Goal: Information Seeking & Learning: Learn about a topic

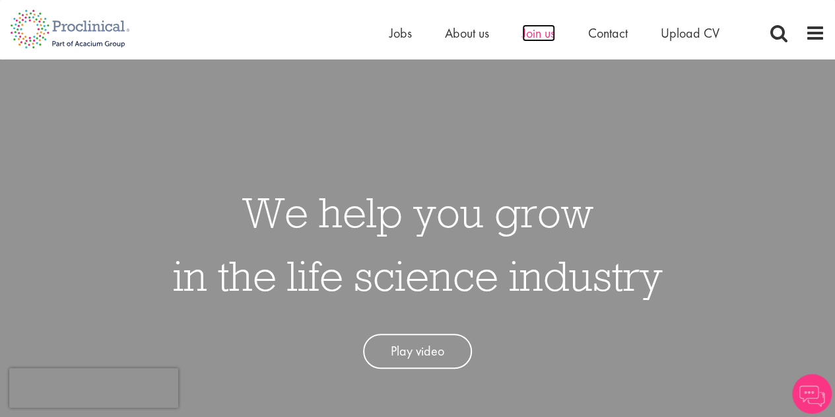
click at [542, 28] on span "Join us" at bounding box center [538, 32] width 33 height 17
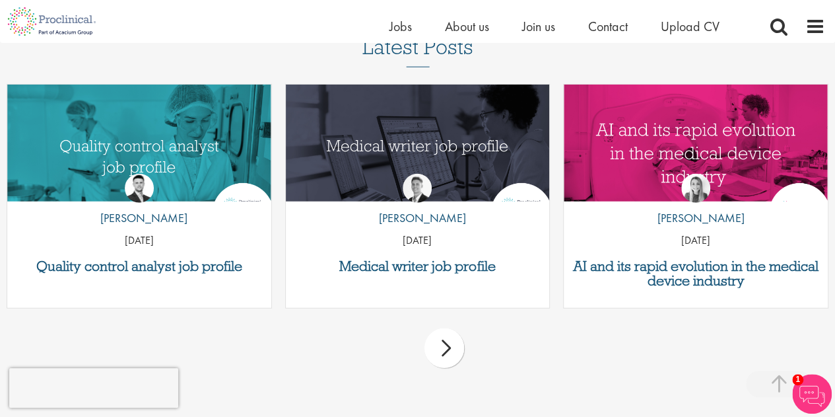
scroll to position [1657, 0]
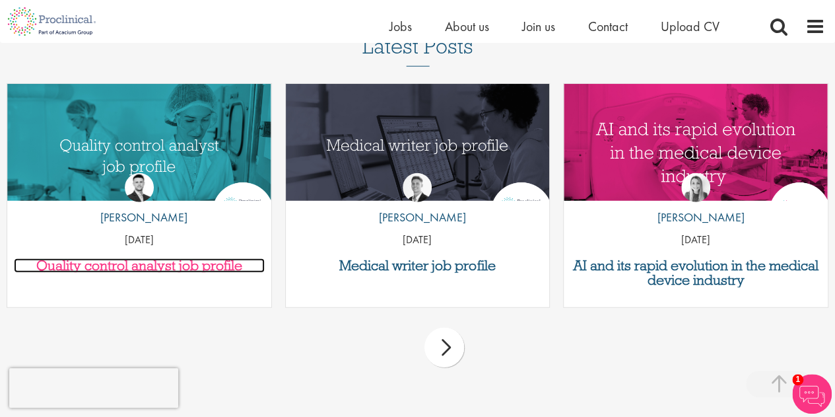
click at [160, 269] on h3 "Quality control analyst job profile" at bounding box center [139, 265] width 251 height 15
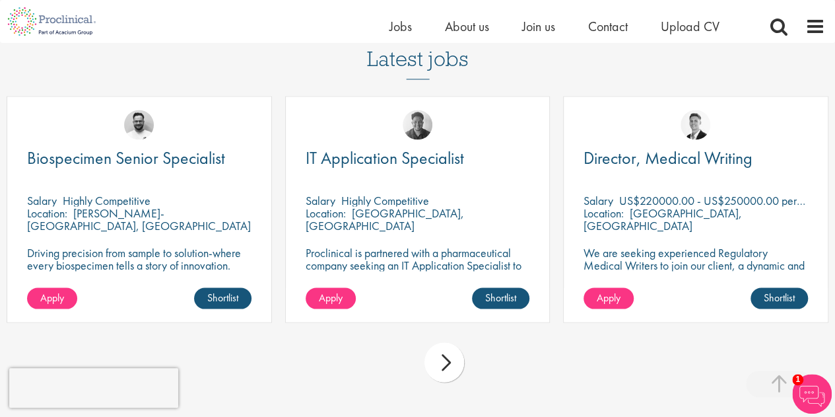
scroll to position [3614, 0]
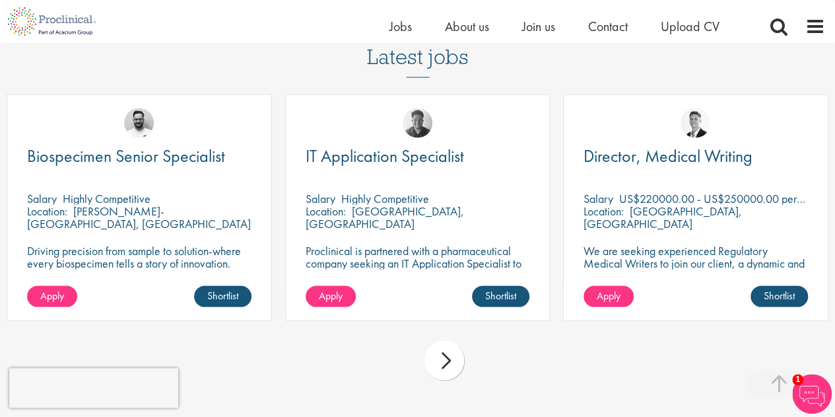
click at [445, 371] on div "next" at bounding box center [445, 360] width 40 height 40
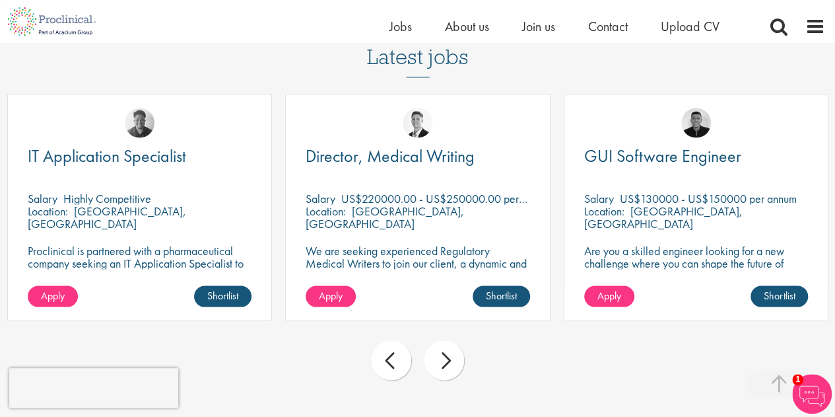
click at [445, 371] on div "next" at bounding box center [445, 360] width 40 height 40
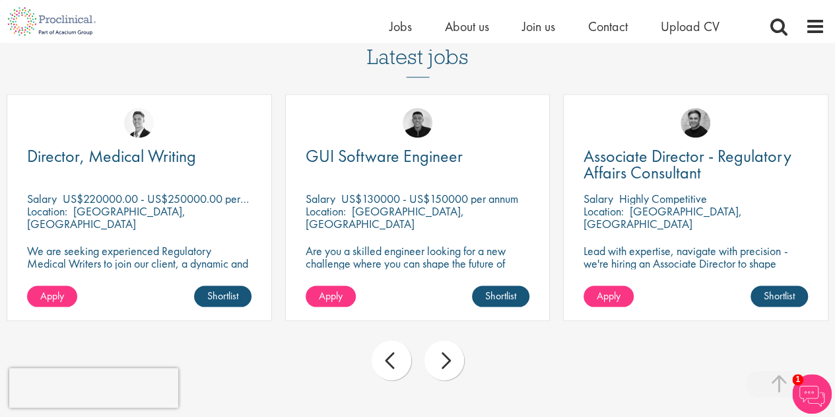
click at [445, 371] on div "next" at bounding box center [445, 360] width 40 height 40
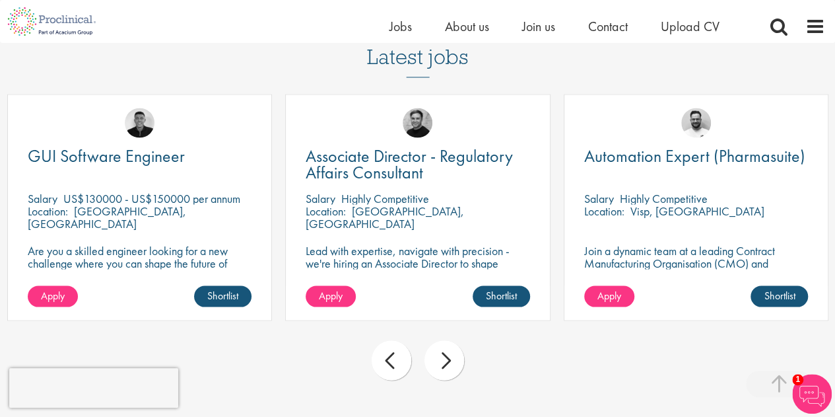
click at [445, 371] on div "next" at bounding box center [445, 360] width 40 height 40
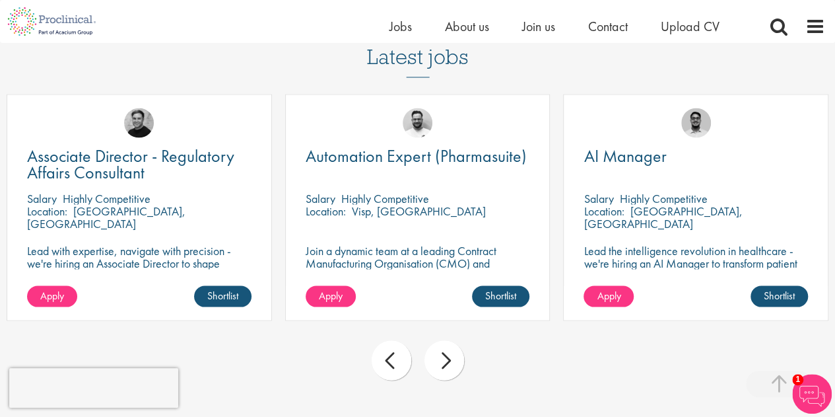
click at [445, 371] on div "next" at bounding box center [445, 360] width 40 height 40
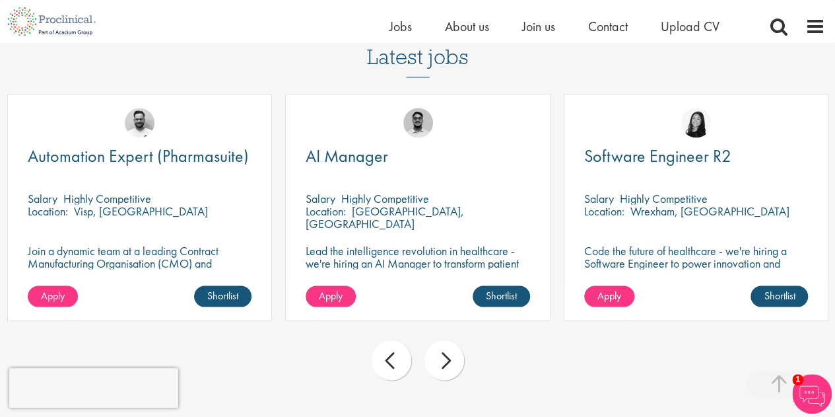
click at [445, 371] on div "next" at bounding box center [445, 360] width 40 height 40
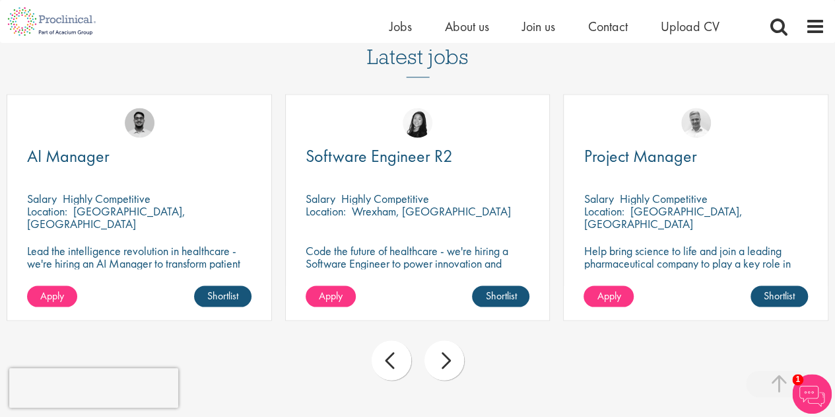
click at [445, 371] on div "next" at bounding box center [445, 360] width 40 height 40
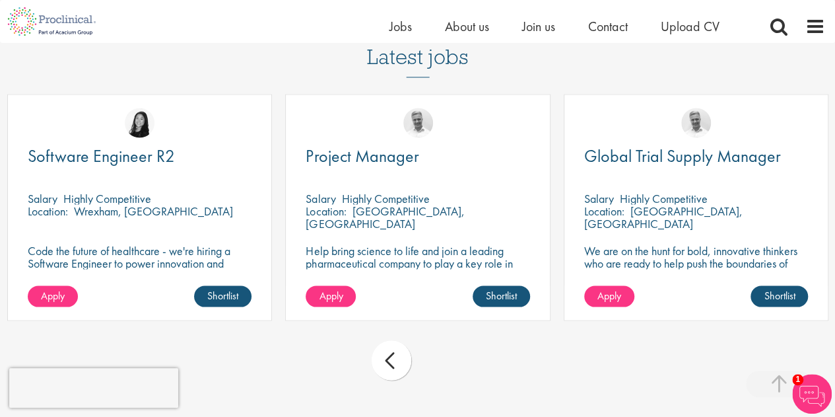
click at [445, 371] on div "prev next" at bounding box center [417, 361] width 835 height 57
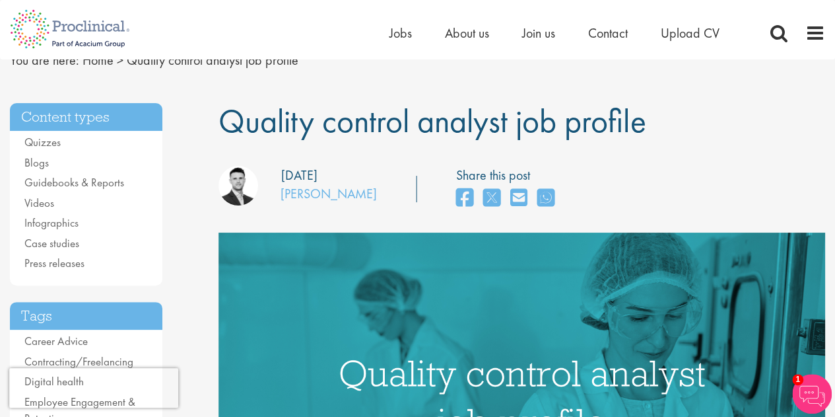
scroll to position [0, 0]
